Goal: Task Accomplishment & Management: Manage account settings

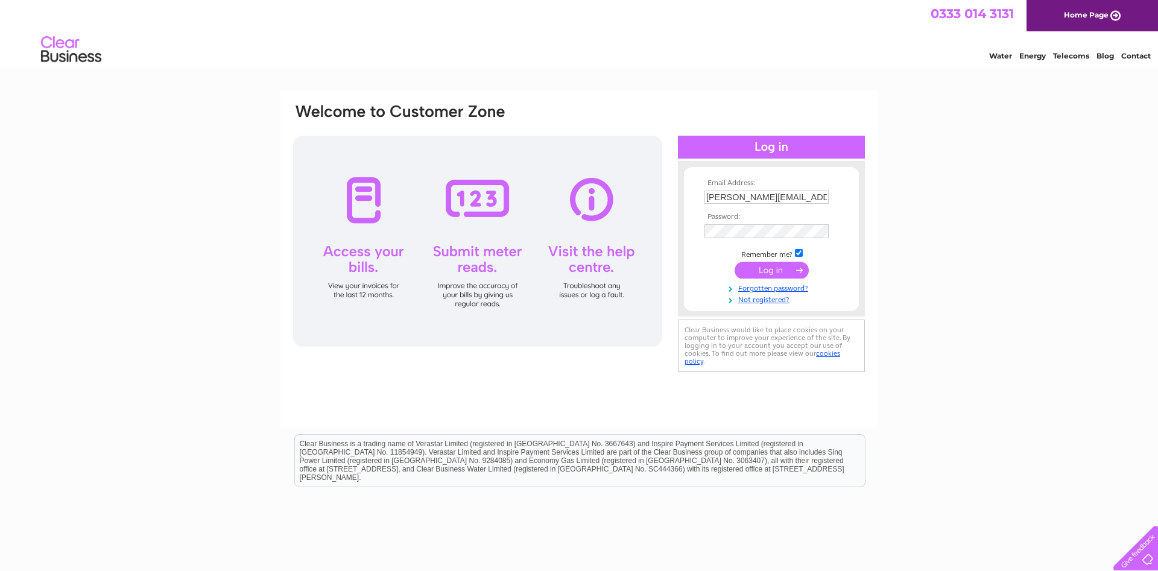
click at [772, 270] on input "submit" at bounding box center [771, 270] width 74 height 17
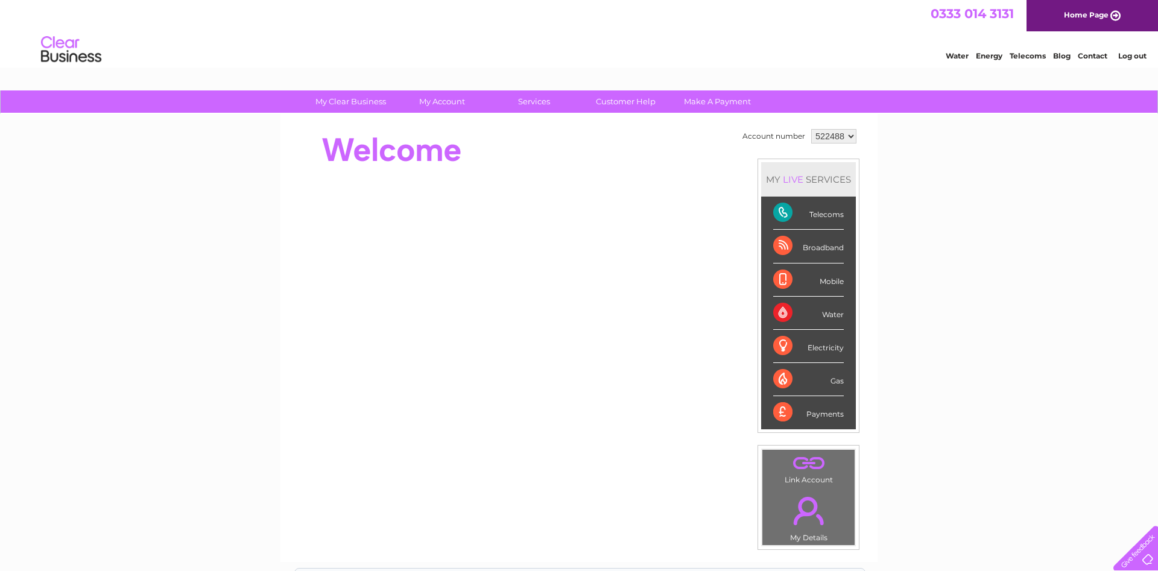
click at [827, 278] on div "Mobile" at bounding box center [808, 279] width 71 height 33
click at [781, 279] on div "Mobile" at bounding box center [808, 279] width 71 height 33
click at [780, 276] on div "Mobile" at bounding box center [808, 279] width 71 height 33
click at [783, 207] on div "Telecoms" at bounding box center [808, 213] width 71 height 33
click at [773, 211] on div "Telecoms" at bounding box center [808, 213] width 71 height 33
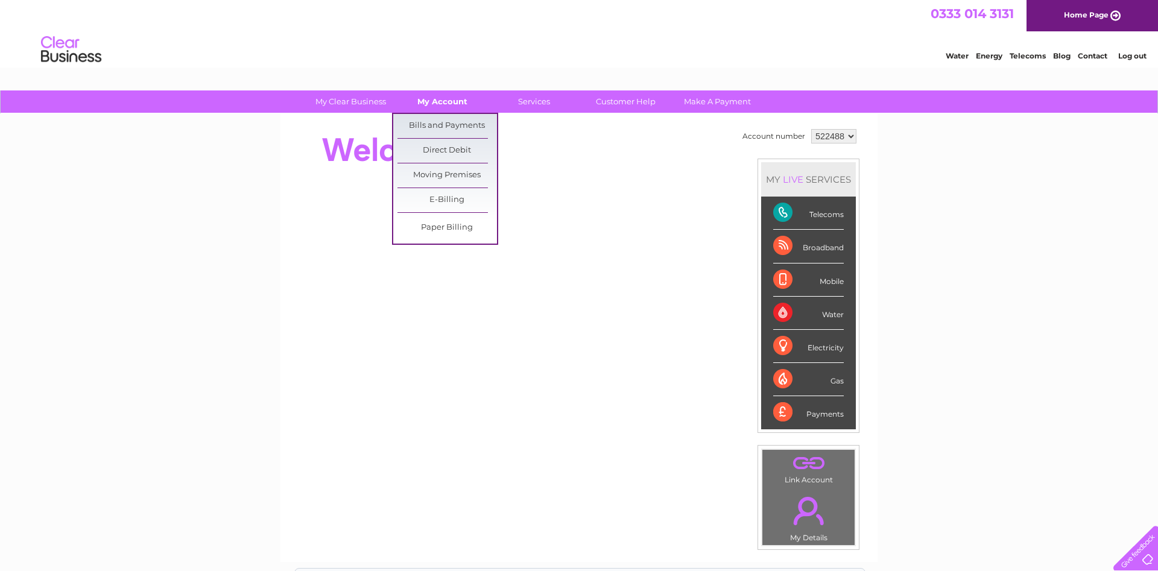
click at [433, 102] on link "My Account" at bounding box center [441, 101] width 99 height 22
click at [447, 124] on link "Bills and Payments" at bounding box center [446, 126] width 99 height 24
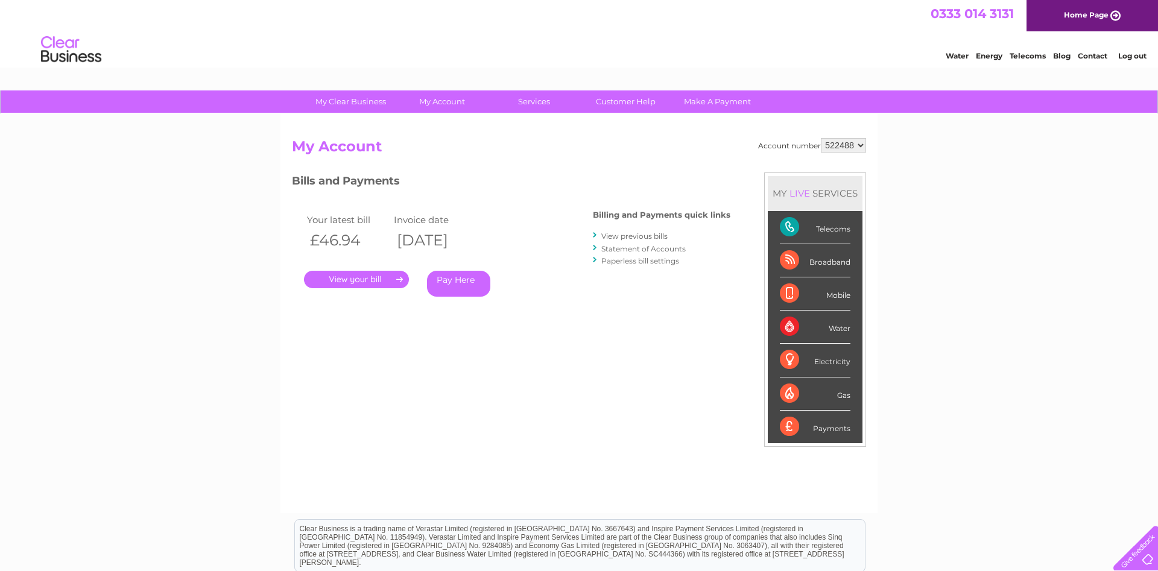
click at [369, 279] on link "." at bounding box center [356, 279] width 105 height 17
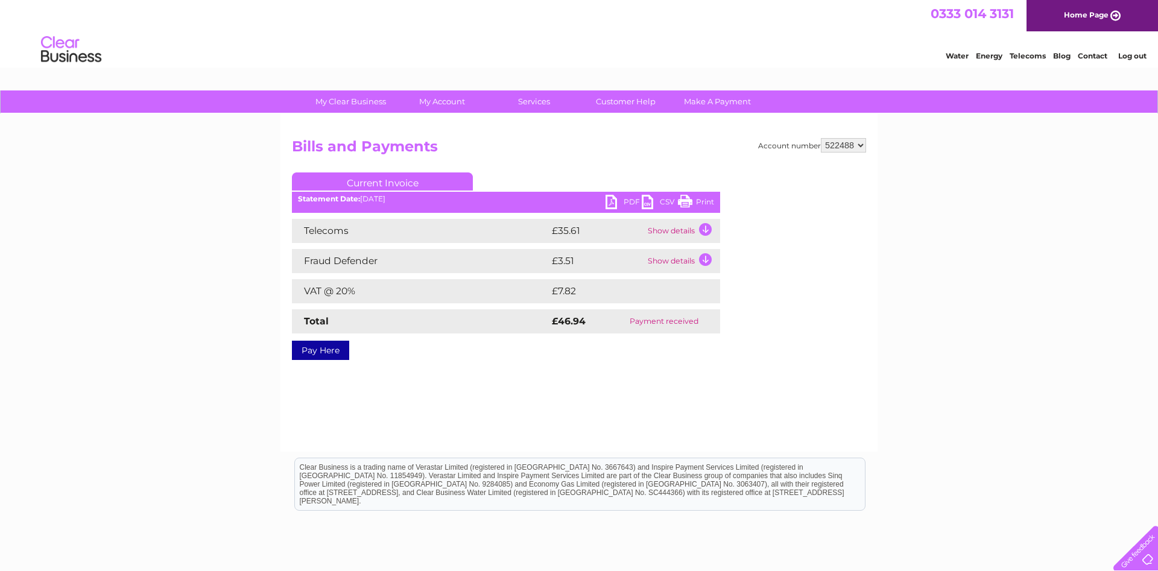
click at [610, 200] on link "PDF" at bounding box center [623, 203] width 36 height 17
click at [1127, 60] on link "Log out" at bounding box center [1132, 55] width 28 height 9
